Goal: Find specific page/section: Find specific page/section

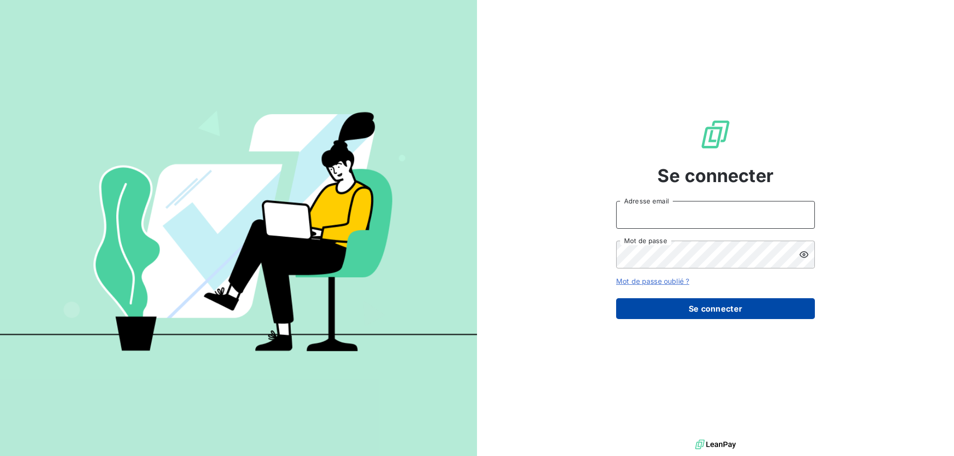
type input "[PERSON_NAME][EMAIL_ADDRESS][DOMAIN_NAME]"
click at [731, 307] on button "Se connecter" at bounding box center [715, 309] width 199 height 21
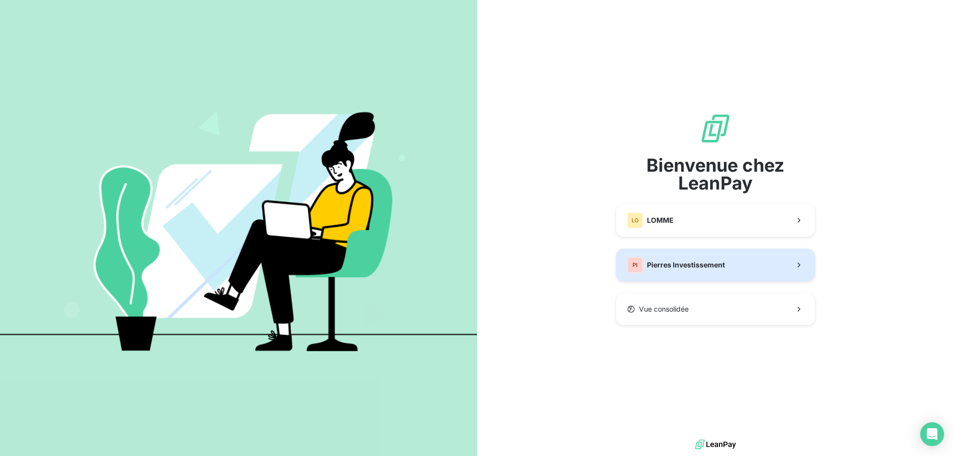
click at [714, 275] on button "PI Pierres Investissement" at bounding box center [715, 265] width 199 height 33
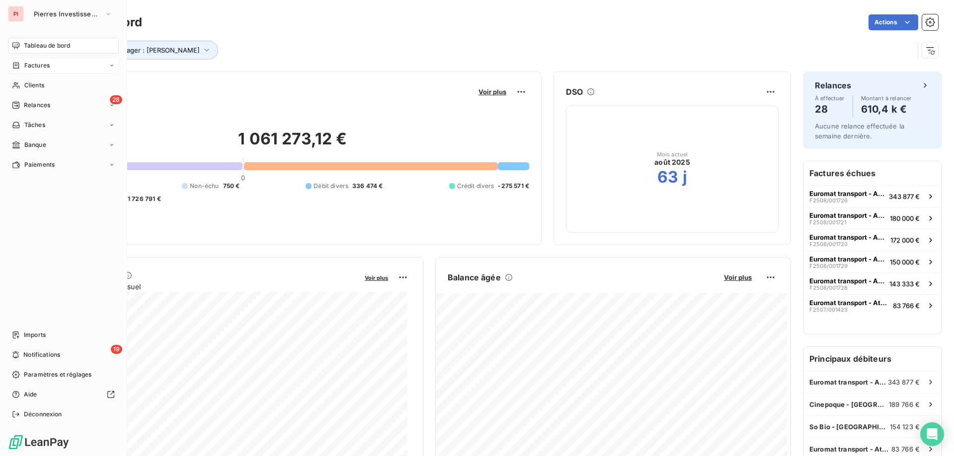
click at [27, 65] on span "Factures" at bounding box center [36, 65] width 25 height 9
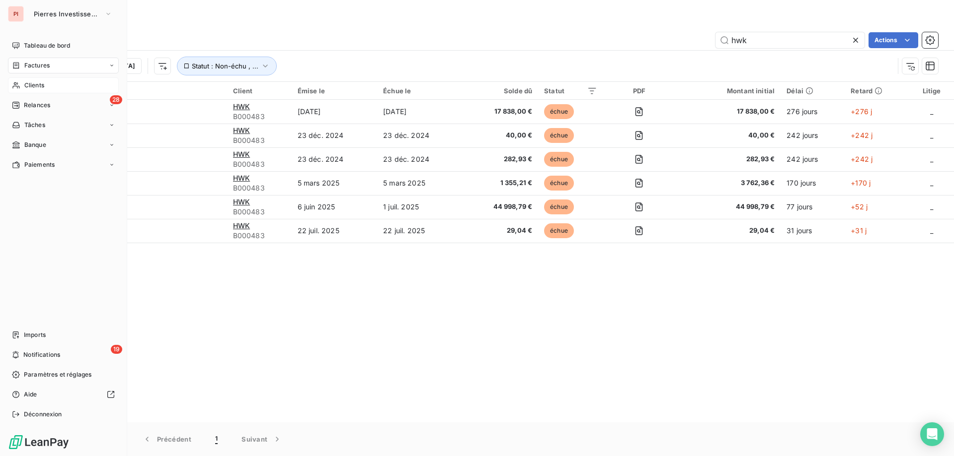
click at [54, 82] on div "Clients" at bounding box center [63, 85] width 111 height 16
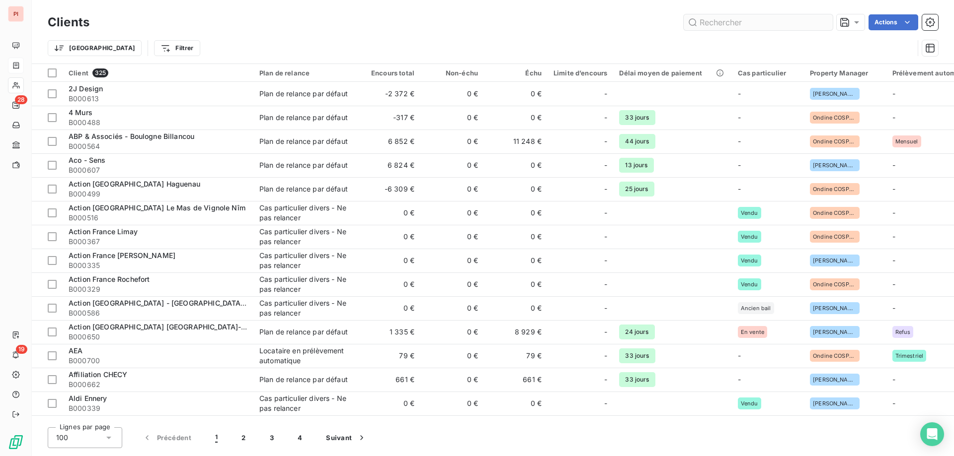
click at [764, 26] on input "text" at bounding box center [757, 22] width 149 height 16
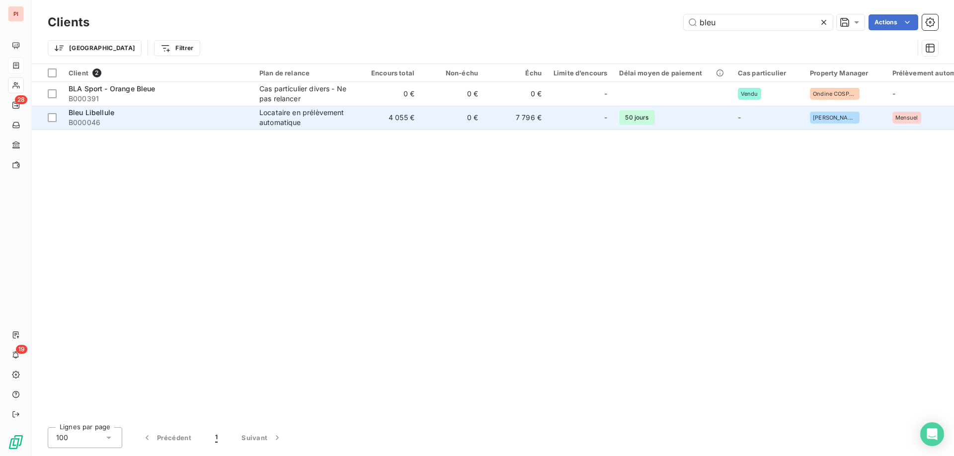
type input "bleu"
click at [456, 119] on td "0 €" at bounding box center [452, 118] width 64 height 24
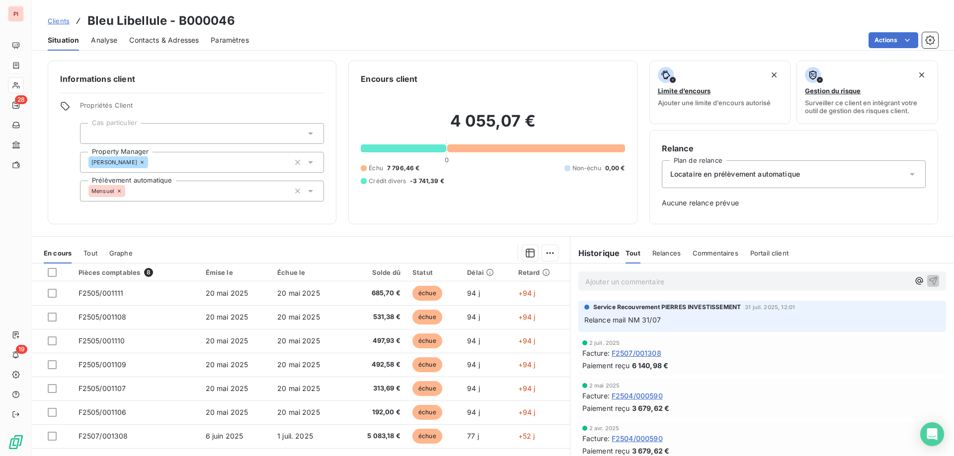
scroll to position [28, 0]
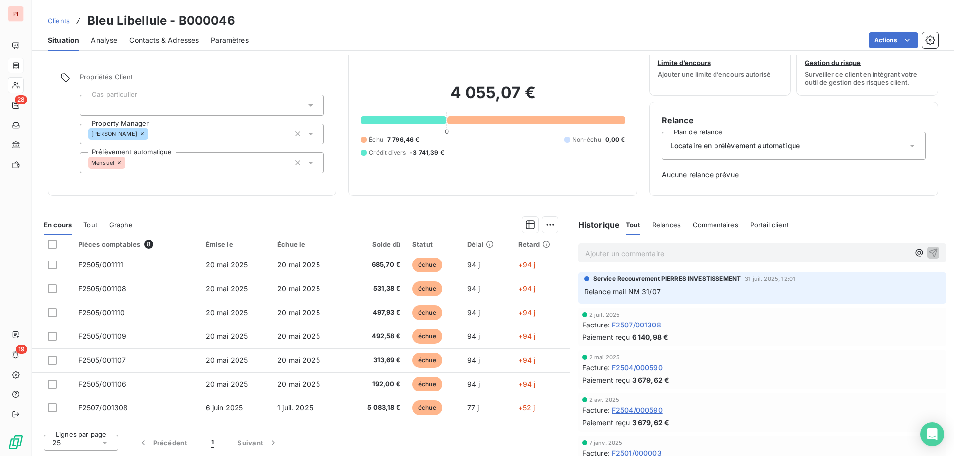
click at [631, 327] on span "F2507/001308" at bounding box center [636, 325] width 50 height 10
